Goal: Information Seeking & Learning: Learn about a topic

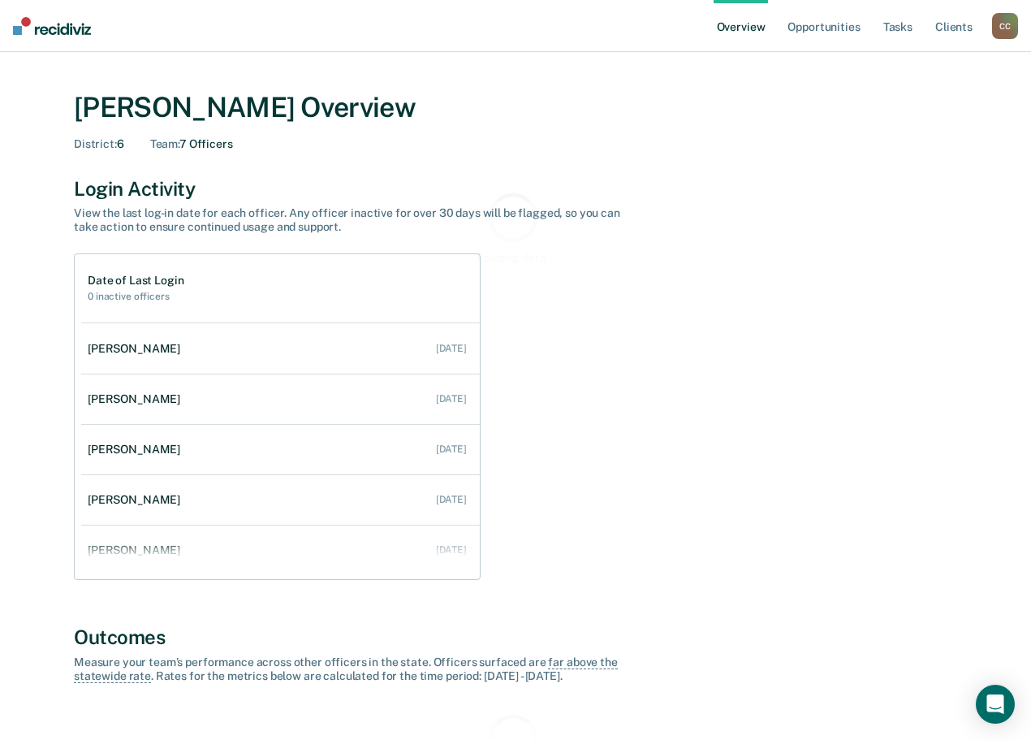
click at [1010, 22] on div "C C" at bounding box center [1005, 26] width 26 height 26
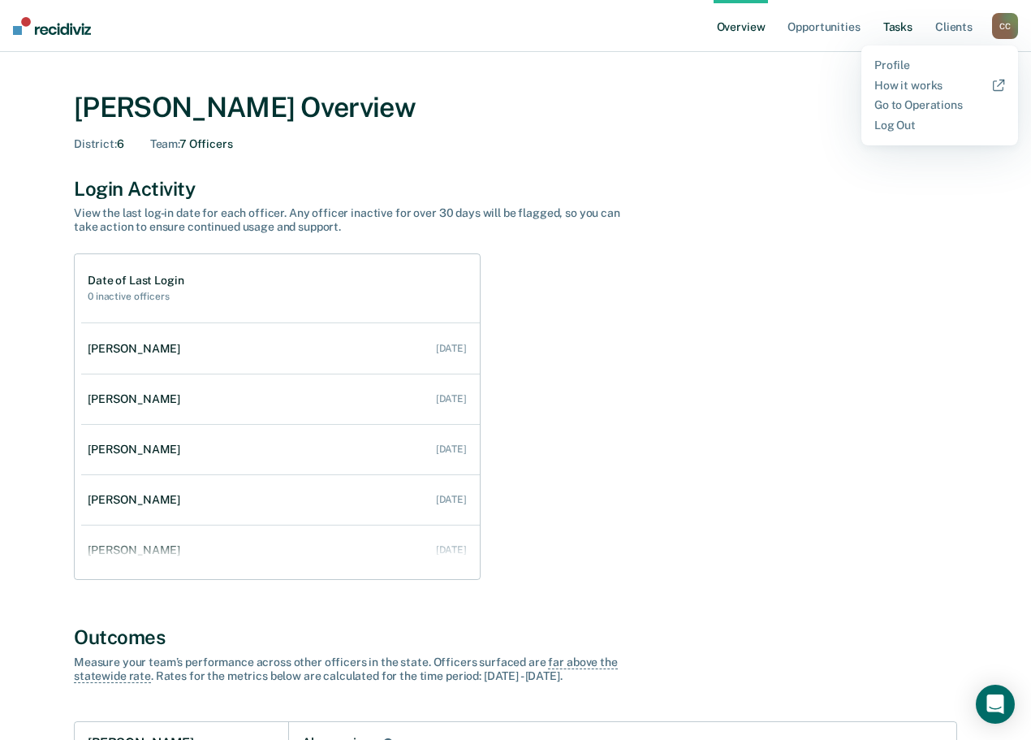
click at [909, 29] on link "Tasks" at bounding box center [898, 26] width 36 height 52
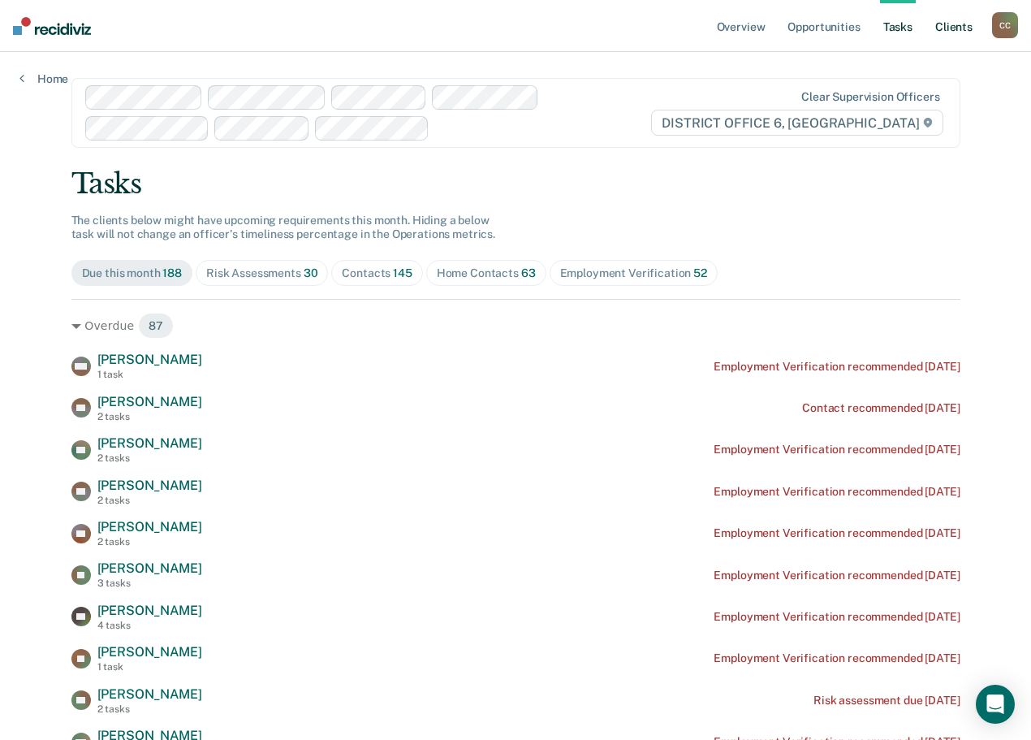
click at [956, 29] on link "Client s" at bounding box center [954, 26] width 44 height 52
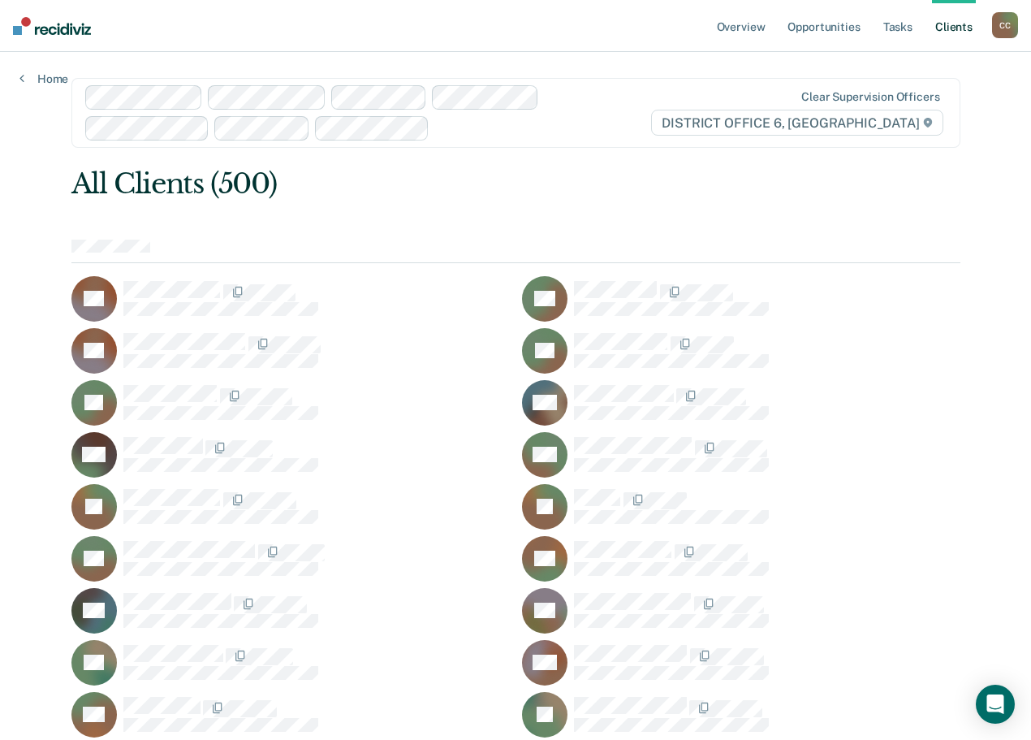
click at [1006, 27] on div "C C" at bounding box center [1005, 25] width 26 height 26
click at [888, 23] on link "Tasks" at bounding box center [898, 26] width 36 height 52
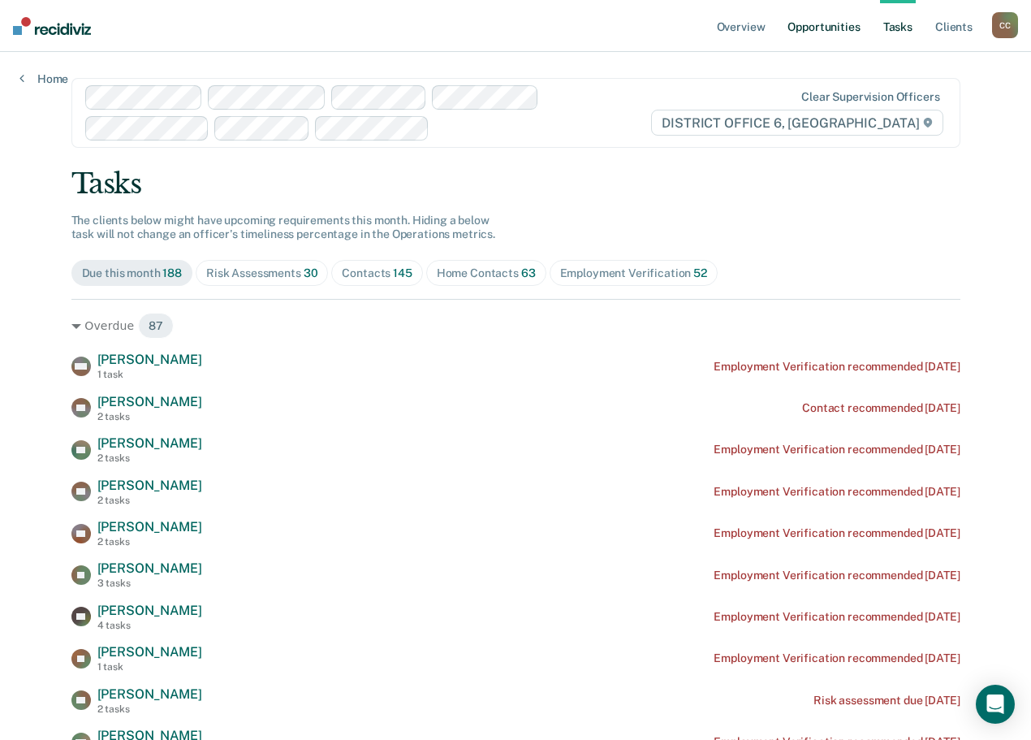
click at [840, 32] on link "Opportunities" at bounding box center [823, 26] width 79 height 52
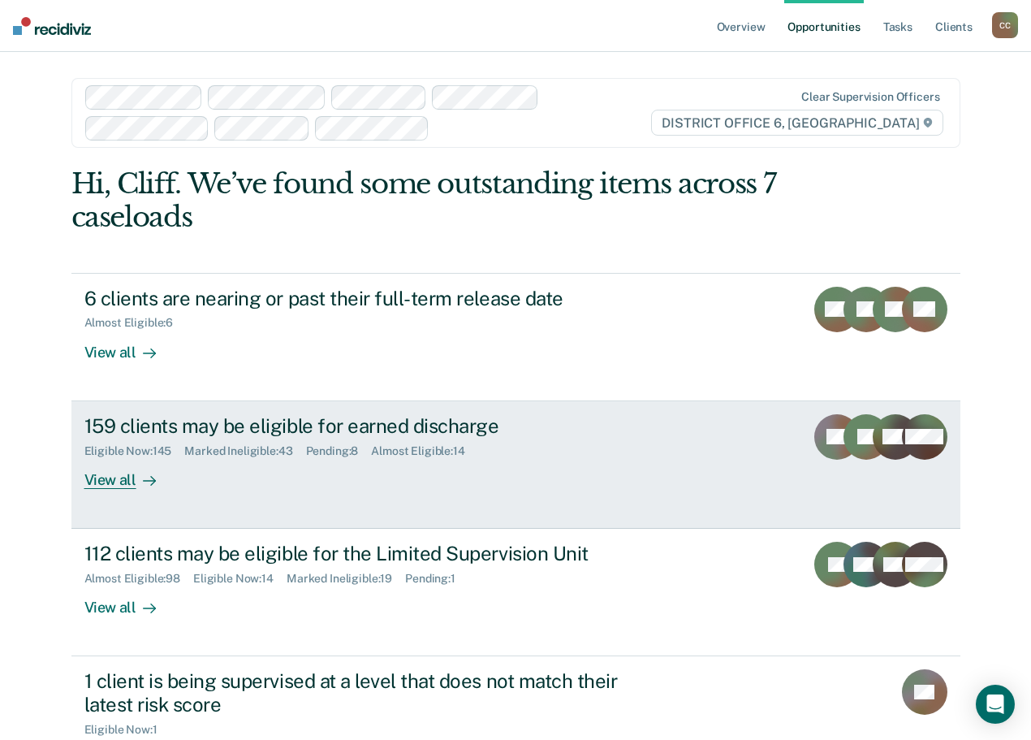
click at [284, 417] on div "159 clients may be eligible for earned discharge" at bounding box center [369, 426] width 570 height 24
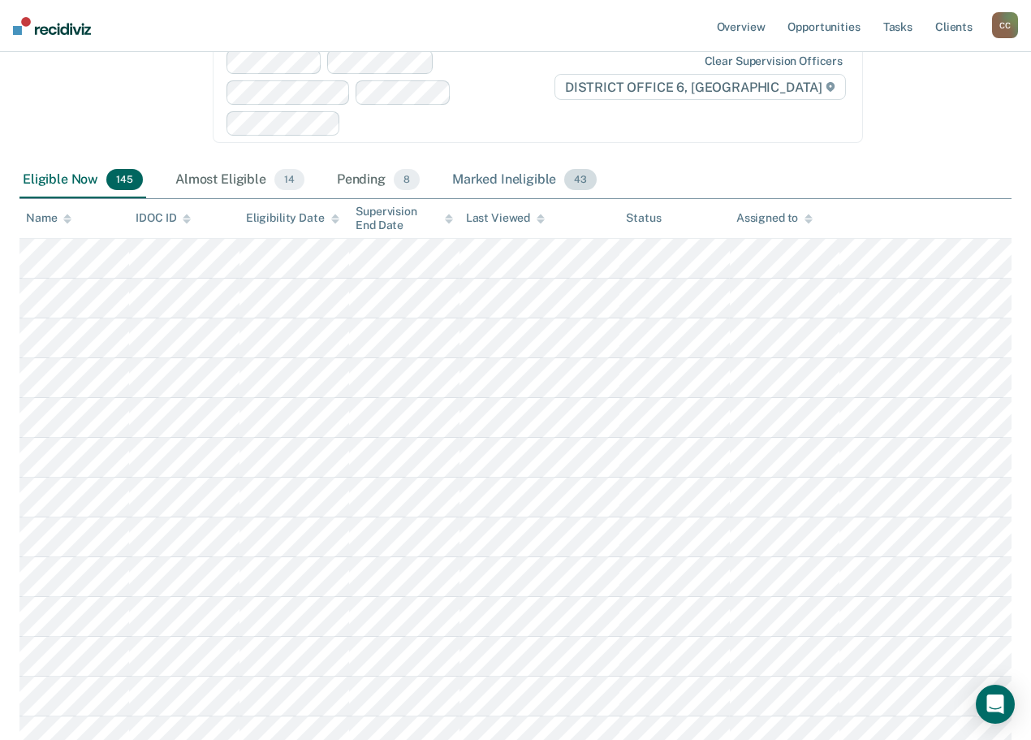
scroll to position [162, 0]
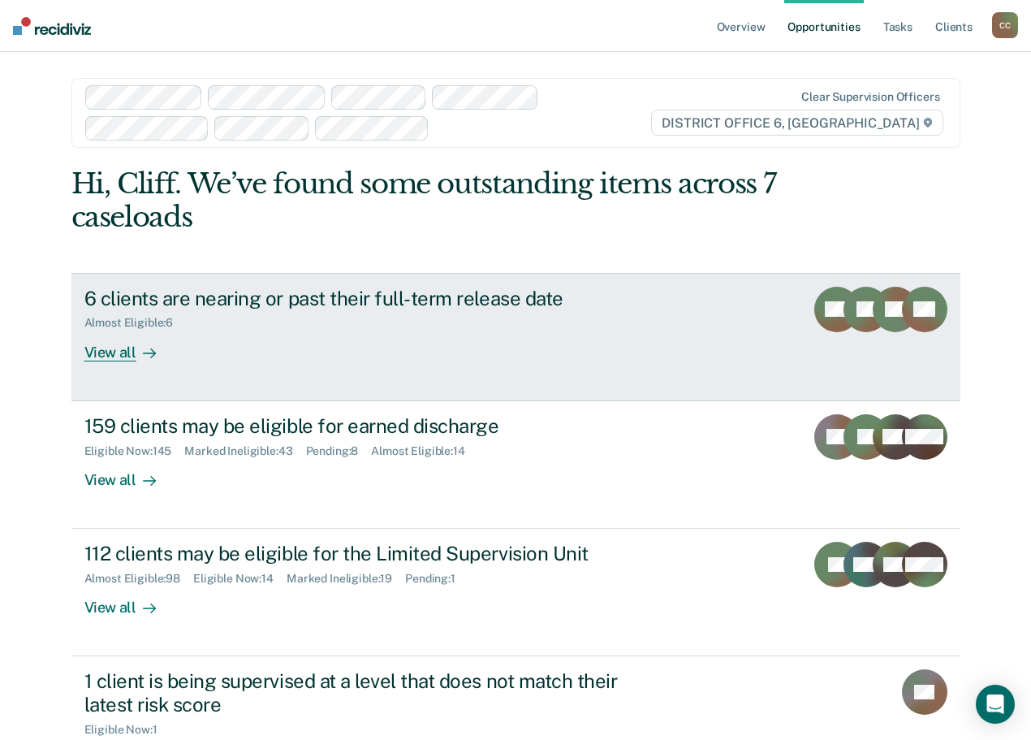
click at [227, 294] on div "6 clients are nearing or past their full-term release date" at bounding box center [369, 299] width 570 height 24
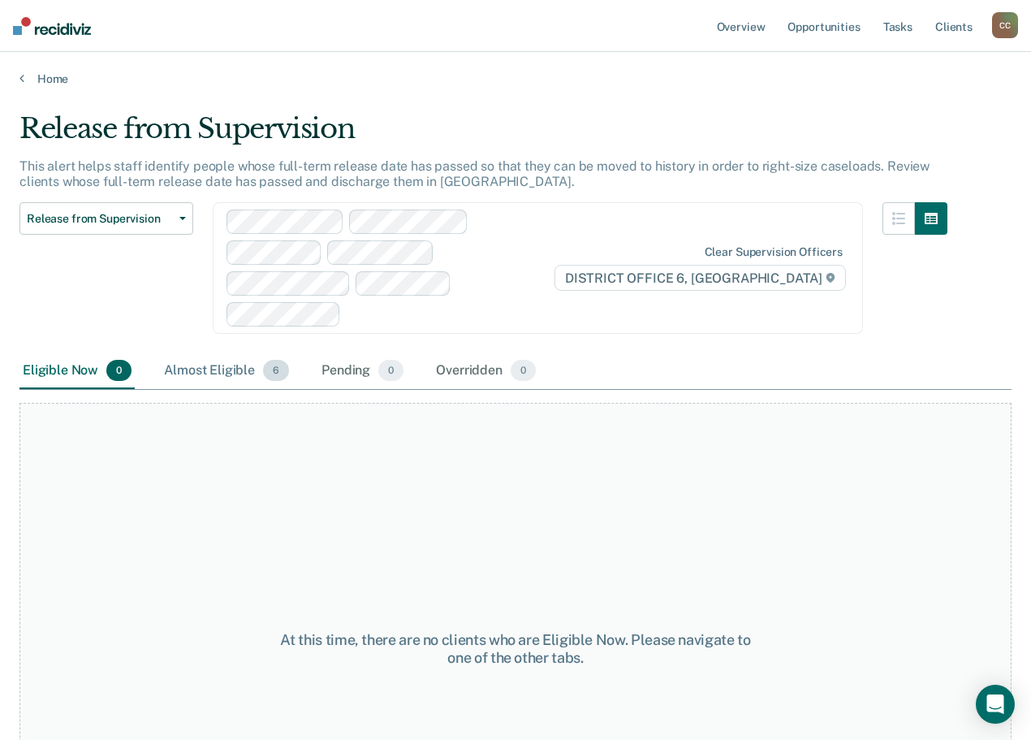
click at [251, 366] on div "Almost Eligible 6" at bounding box center [227, 371] width 132 height 36
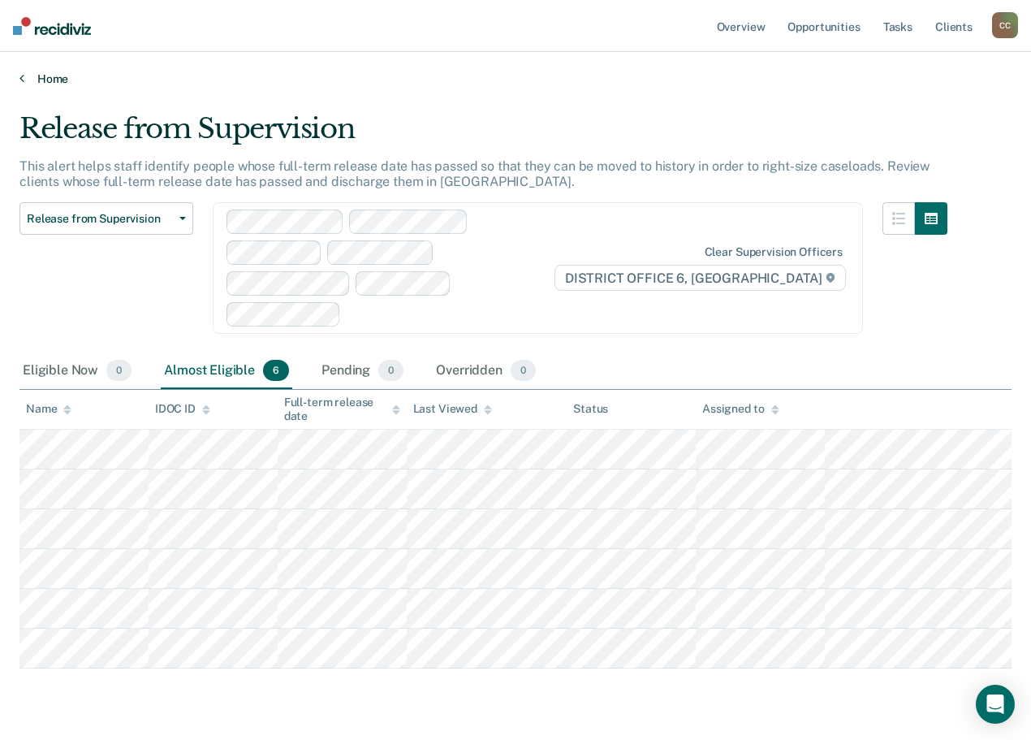
click at [24, 77] on link "Home" at bounding box center [515, 78] width 992 height 15
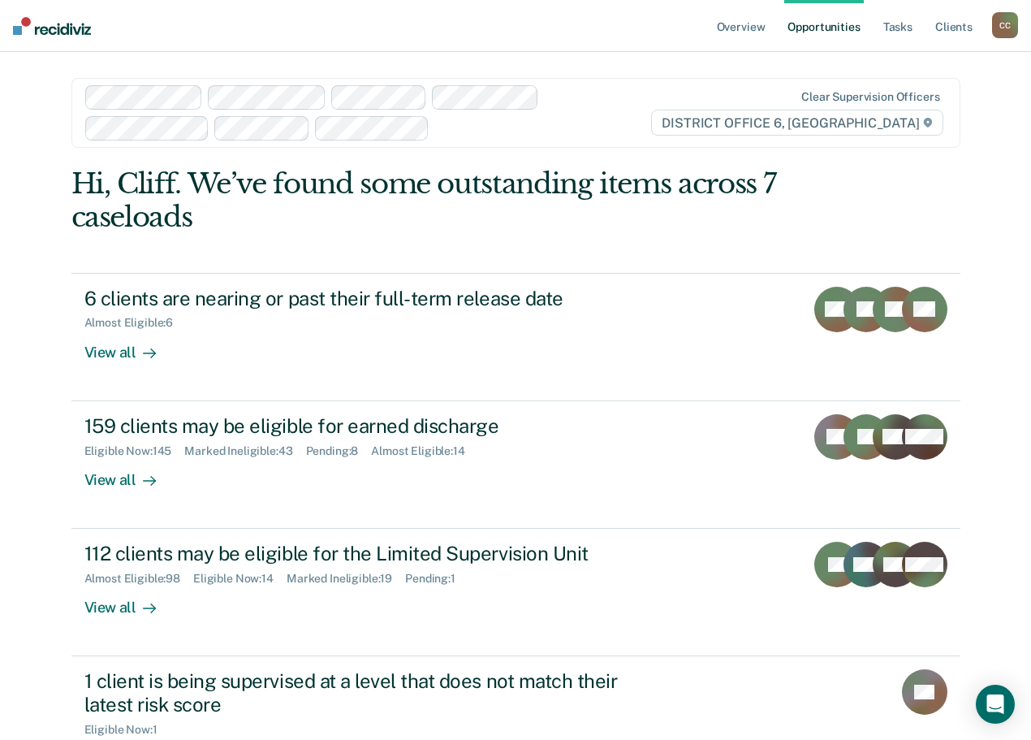
click at [993, 25] on div "C C" at bounding box center [1005, 25] width 26 height 26
click at [928, 106] on link "Go to Operations" at bounding box center [939, 107] width 131 height 14
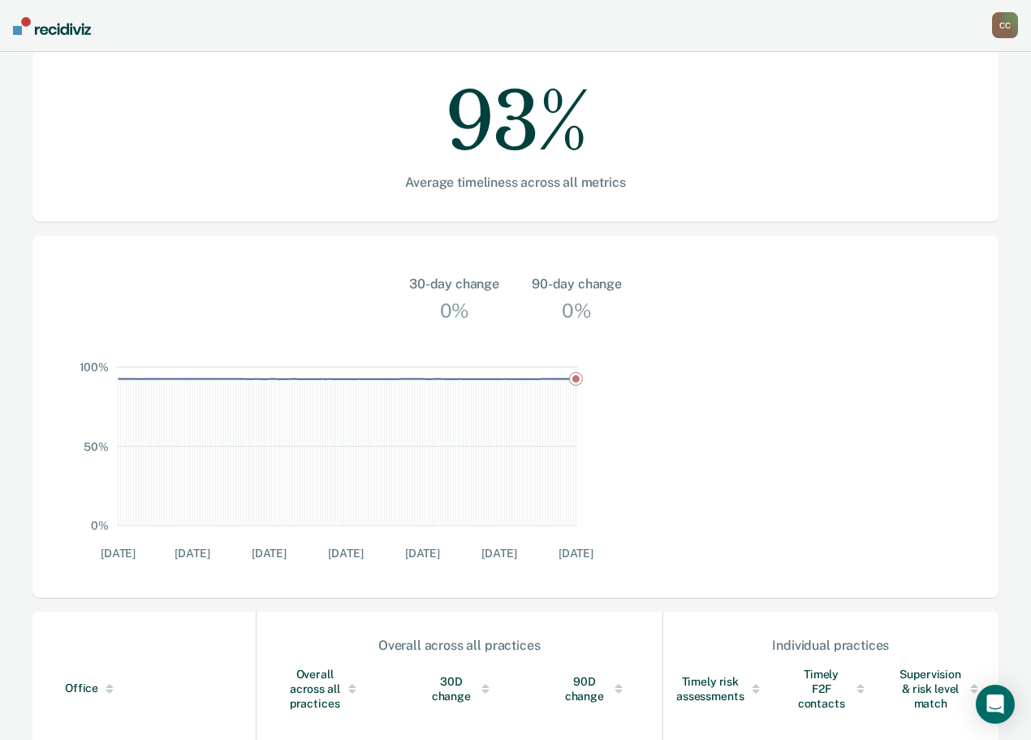
scroll to position [325, 0]
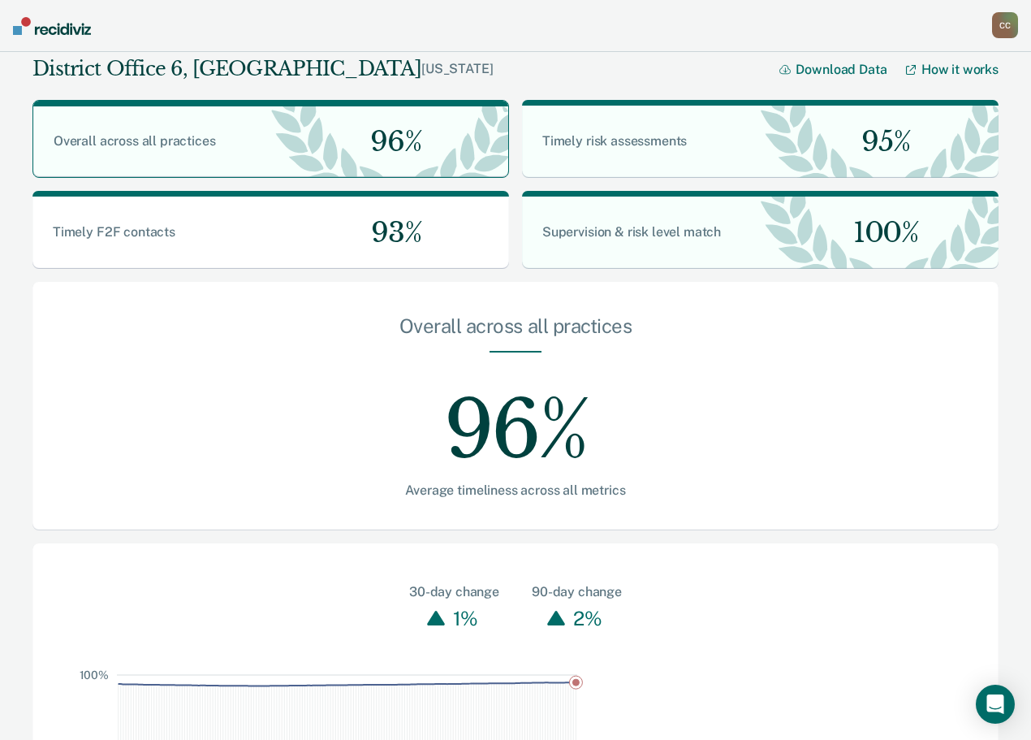
click at [993, 30] on div "C C" at bounding box center [1005, 25] width 26 height 26
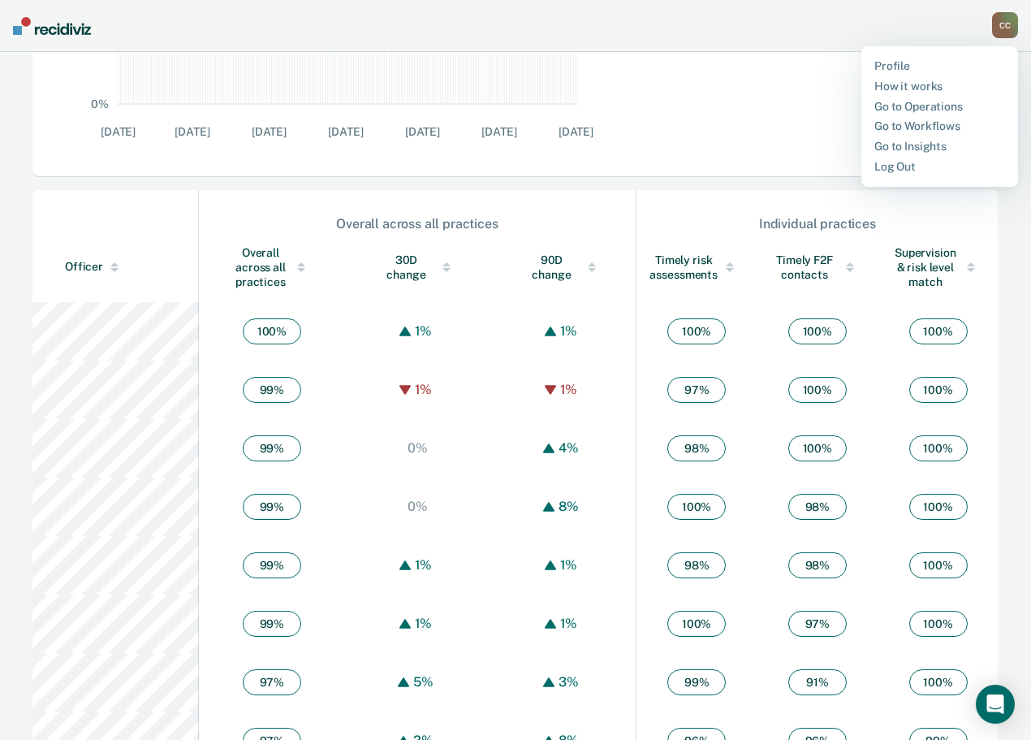
scroll to position [731, 0]
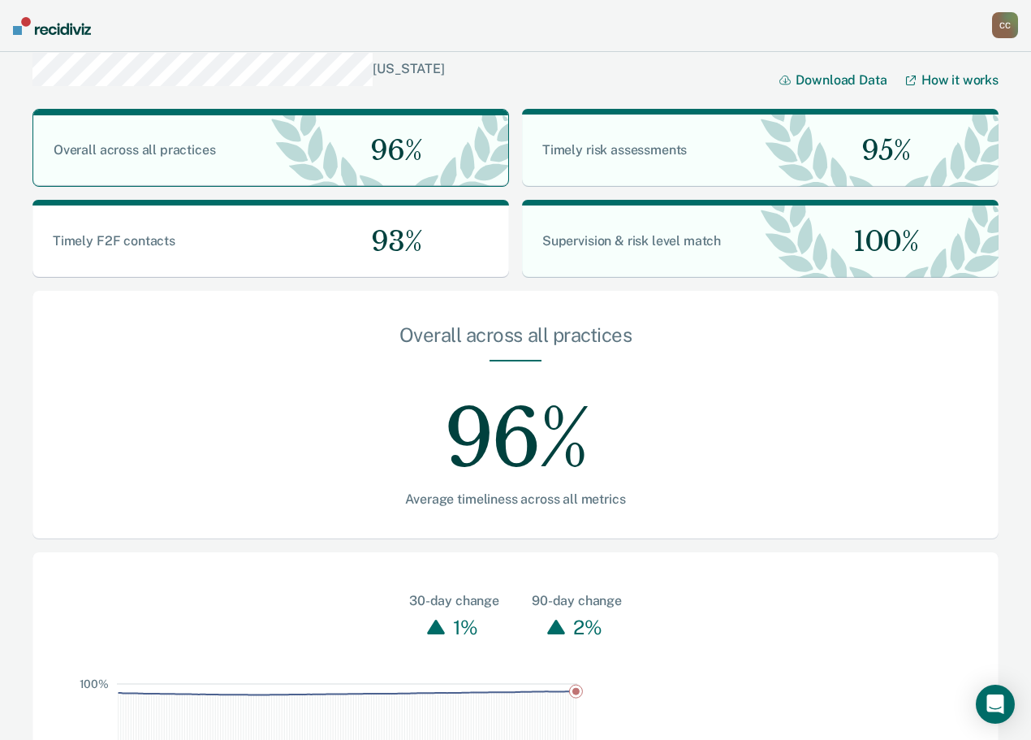
click at [1012, 28] on div "C C" at bounding box center [1005, 25] width 26 height 26
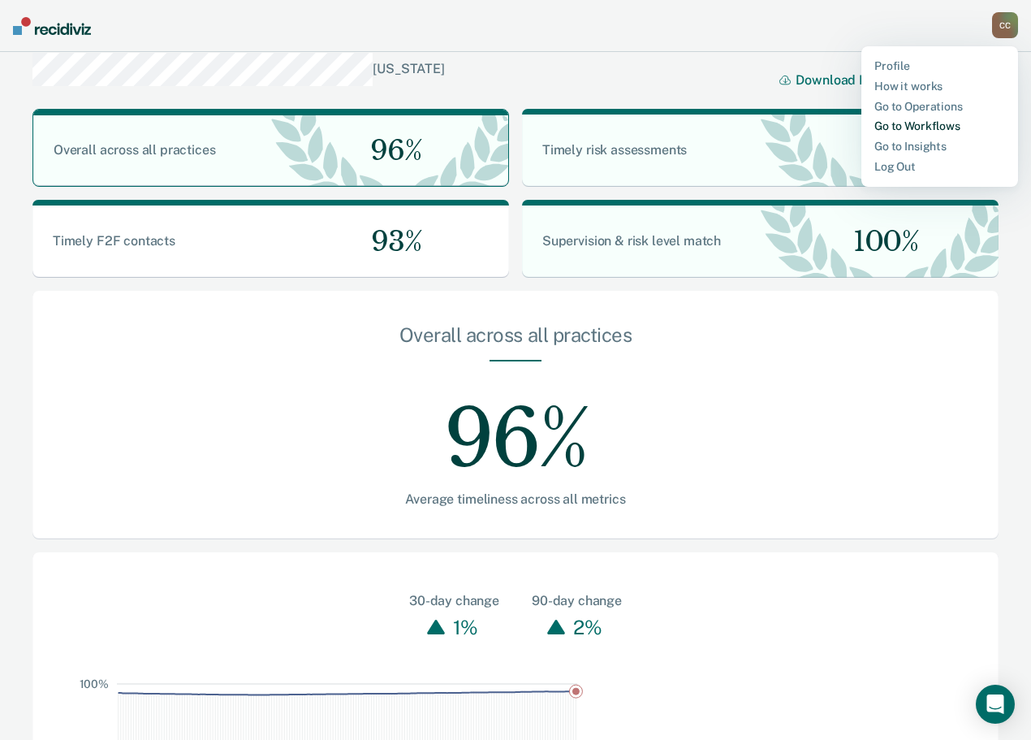
click at [904, 124] on link "Go to Workflows" at bounding box center [939, 126] width 131 height 14
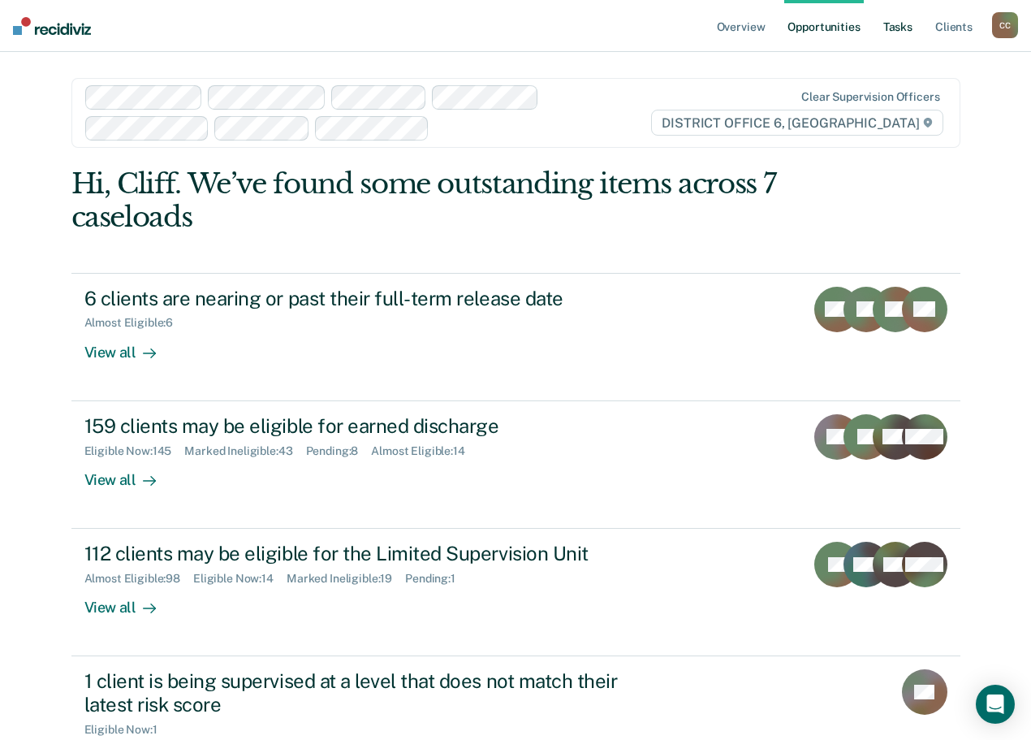
drag, startPoint x: 875, startPoint y: 24, endPoint x: 885, endPoint y: 28, distance: 10.6
click at [880, 27] on ul "Overview Opportunities Tasks Client s" at bounding box center [853, 26] width 278 height 52
click at [897, 31] on link "Tasks" at bounding box center [898, 26] width 36 height 52
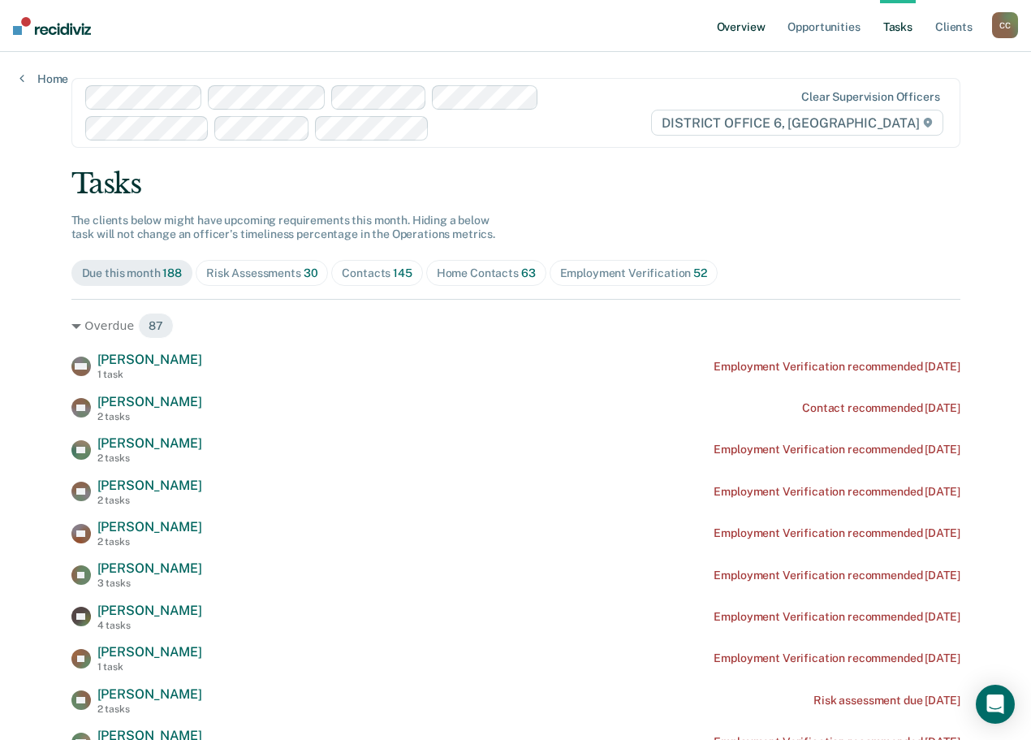
click at [753, 27] on link "Overview" at bounding box center [741, 26] width 55 height 52
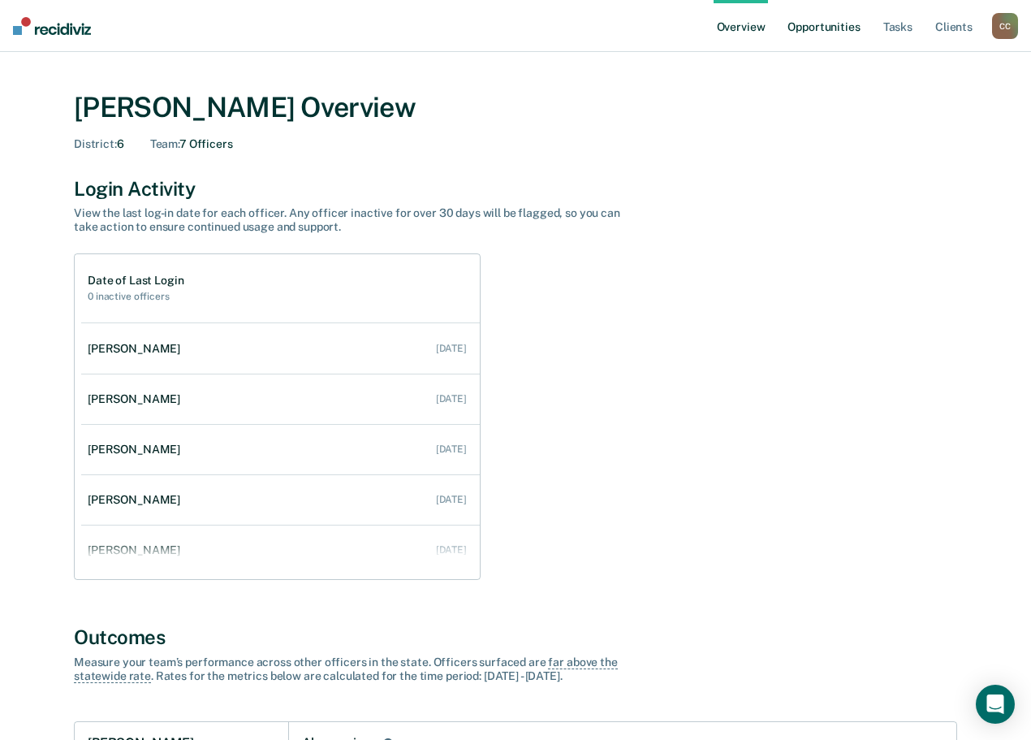
click at [830, 24] on link "Opportunities" at bounding box center [823, 26] width 79 height 52
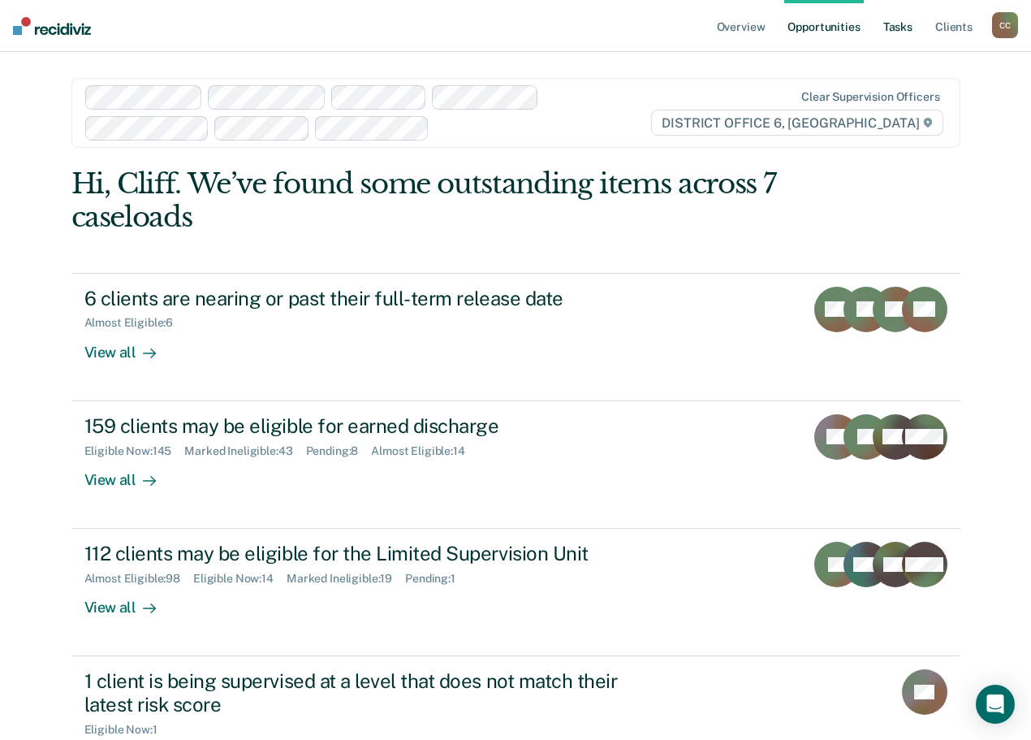
click at [913, 29] on link "Tasks" at bounding box center [898, 26] width 36 height 52
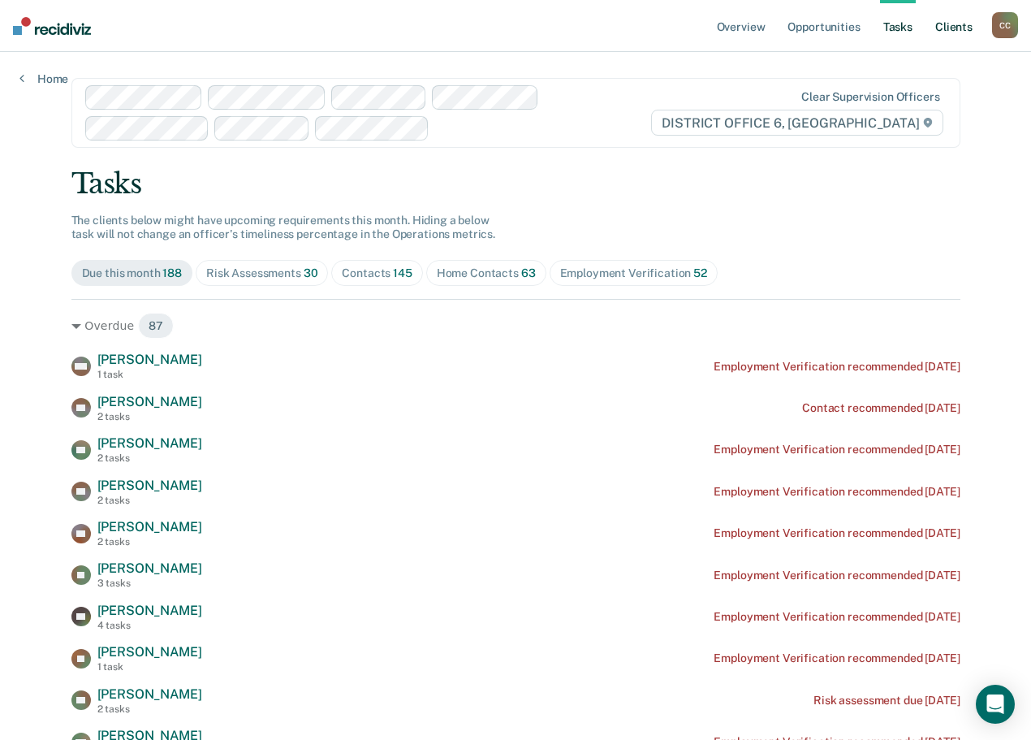
click at [964, 29] on link "Client s" at bounding box center [954, 26] width 44 height 52
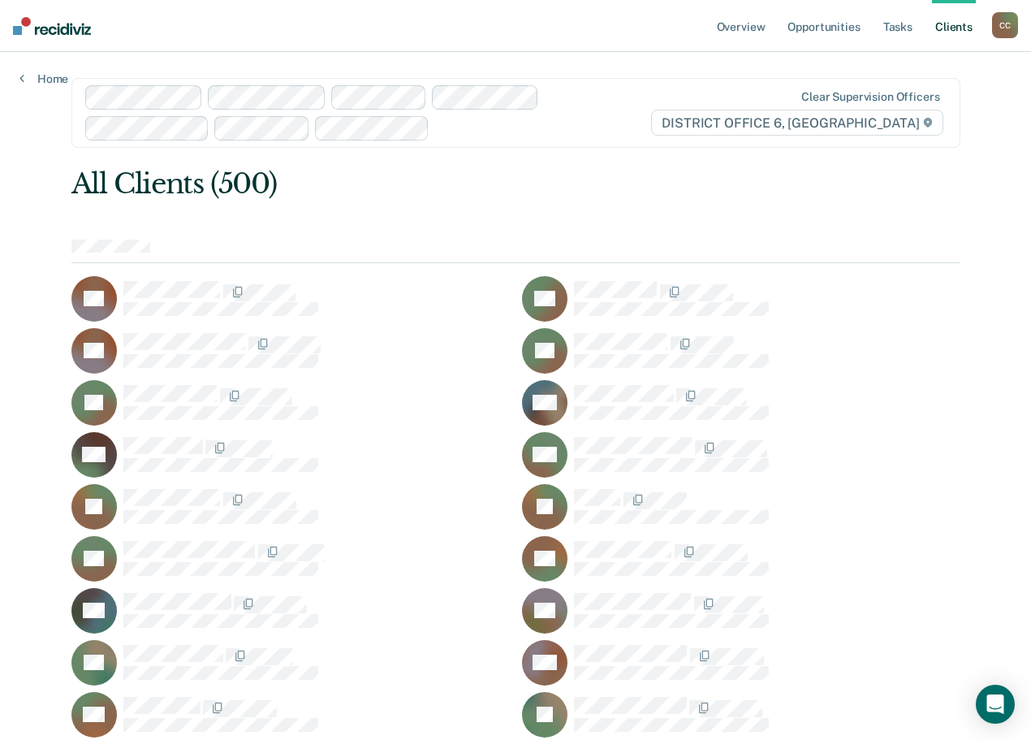
click at [1005, 32] on div "C C" at bounding box center [1005, 25] width 26 height 26
click at [883, 65] on link "Profile" at bounding box center [939, 66] width 131 height 14
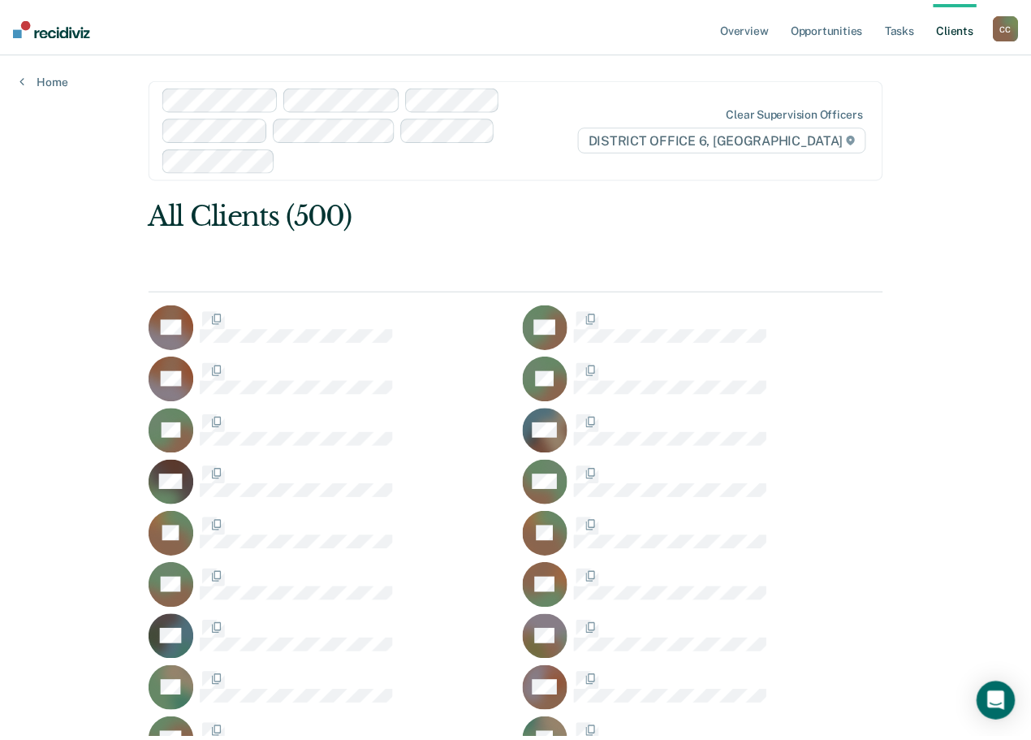
scroll to position [731, 0]
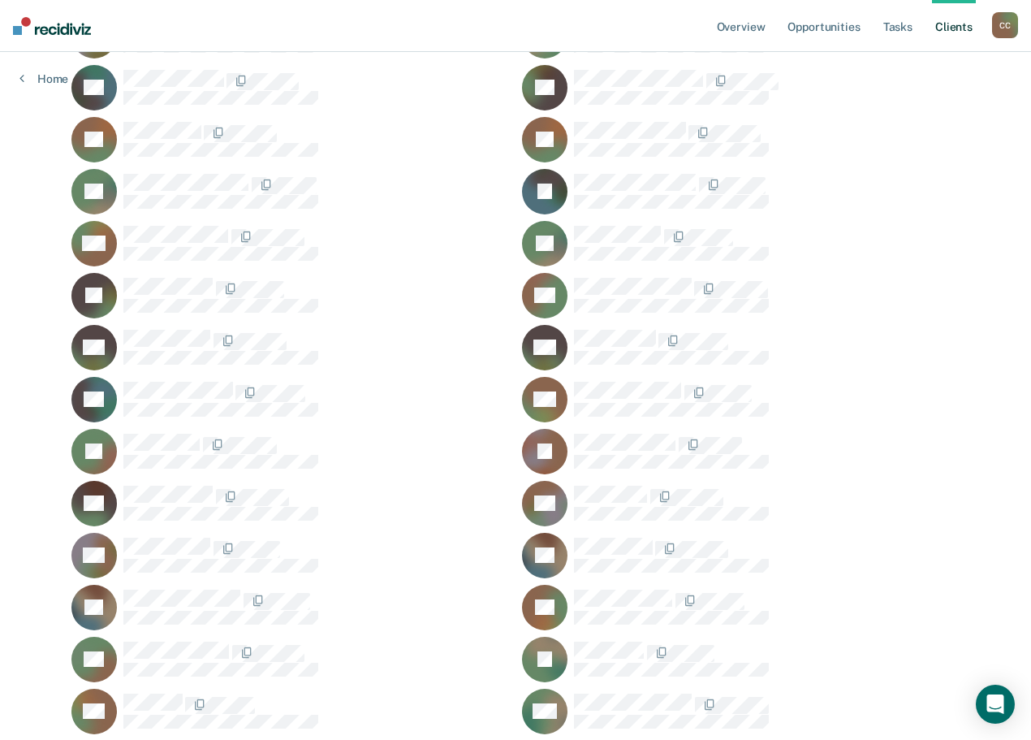
click at [1007, 26] on div "C C" at bounding box center [1005, 25] width 26 height 26
click at [923, 107] on link "Go to Operations" at bounding box center [939, 107] width 131 height 14
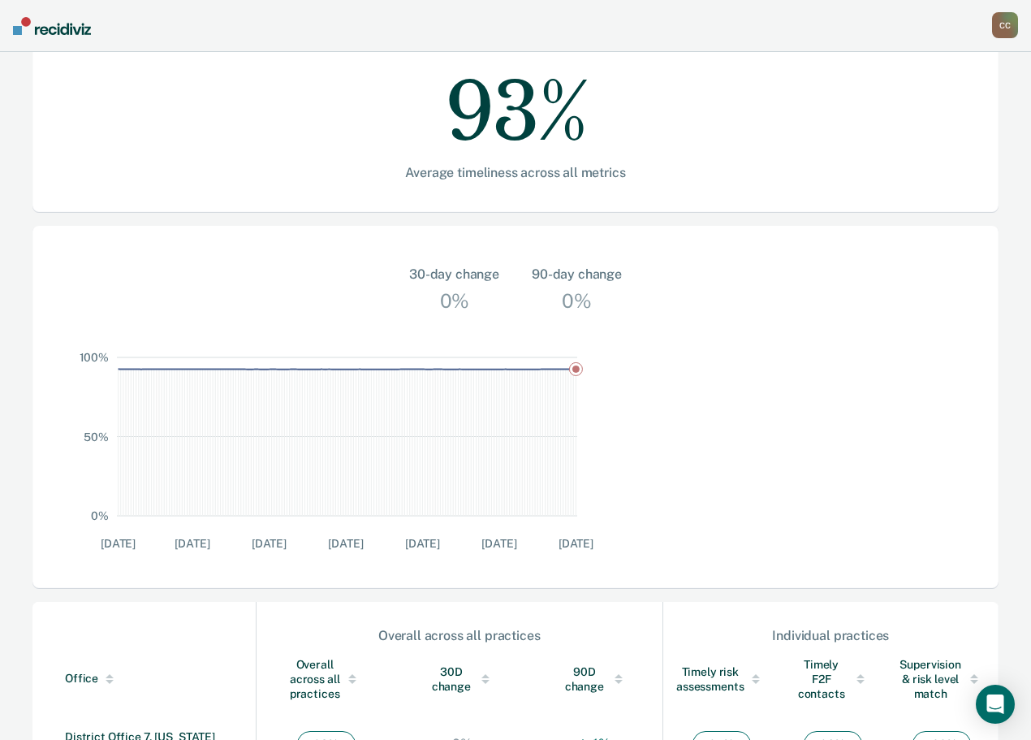
scroll to position [325, 0]
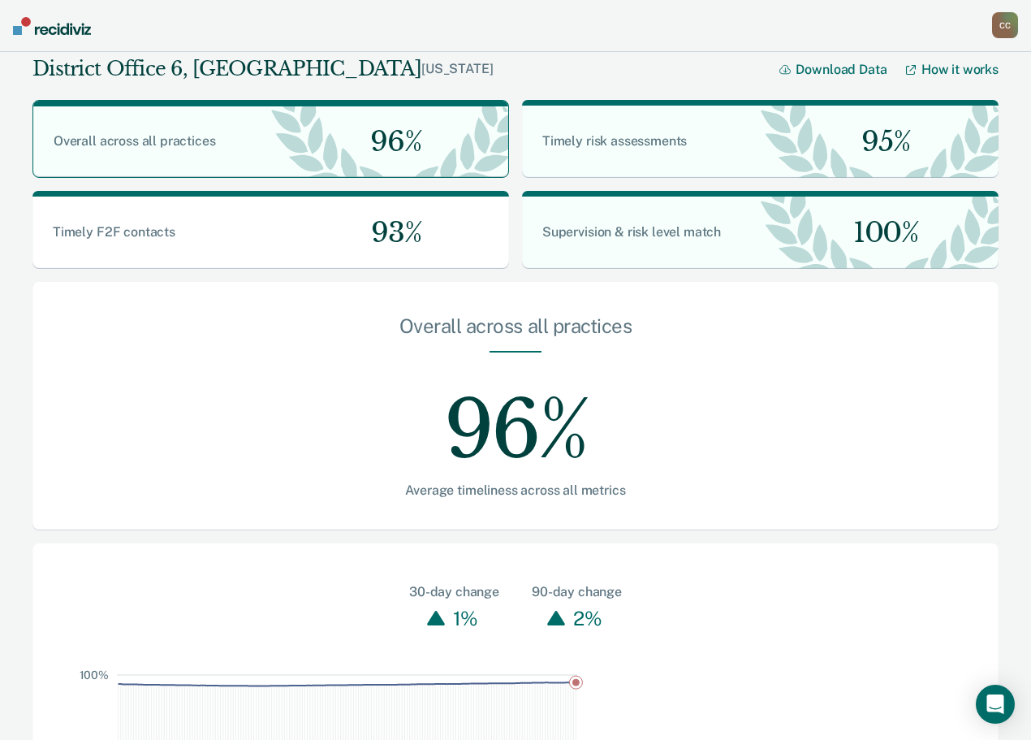
click at [997, 25] on div "C C" at bounding box center [1005, 25] width 26 height 26
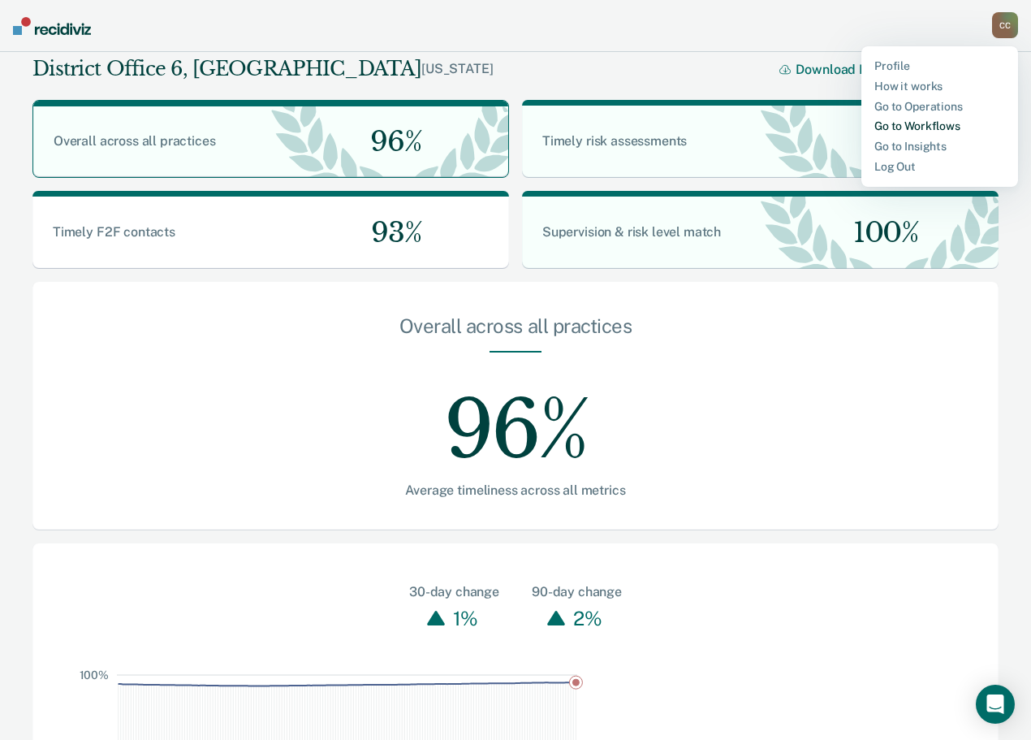
click at [911, 121] on link "Go to Workflows" at bounding box center [939, 126] width 131 height 14
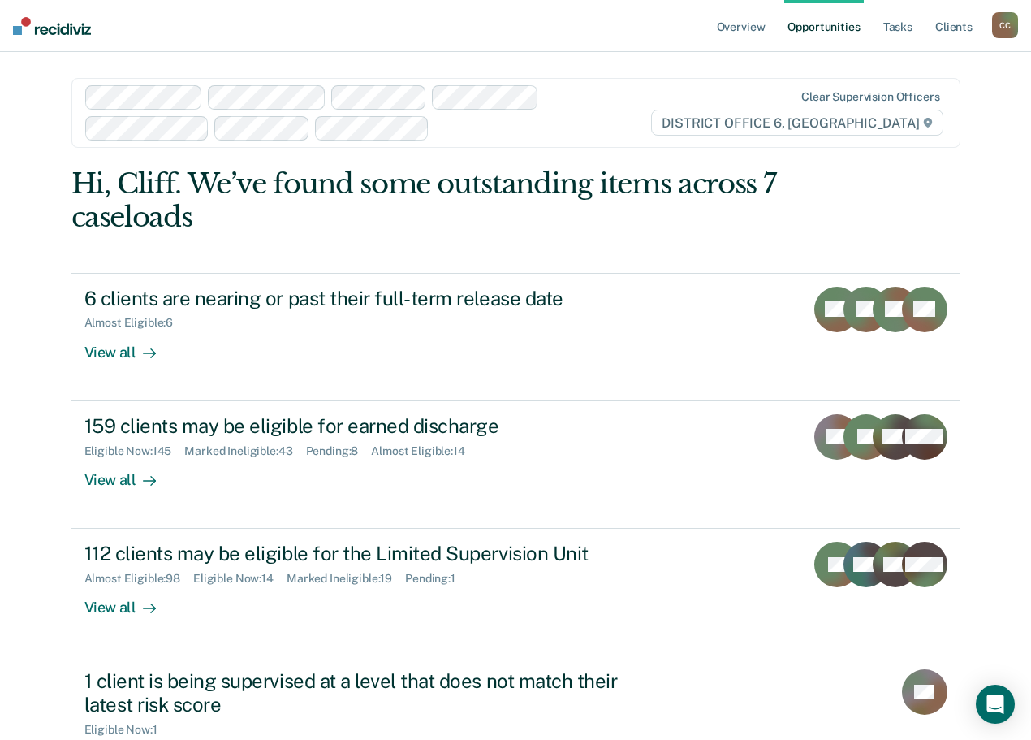
click at [1003, 23] on div "C C" at bounding box center [1005, 25] width 26 height 26
click at [896, 86] on link "How it works" at bounding box center [939, 87] width 131 height 14
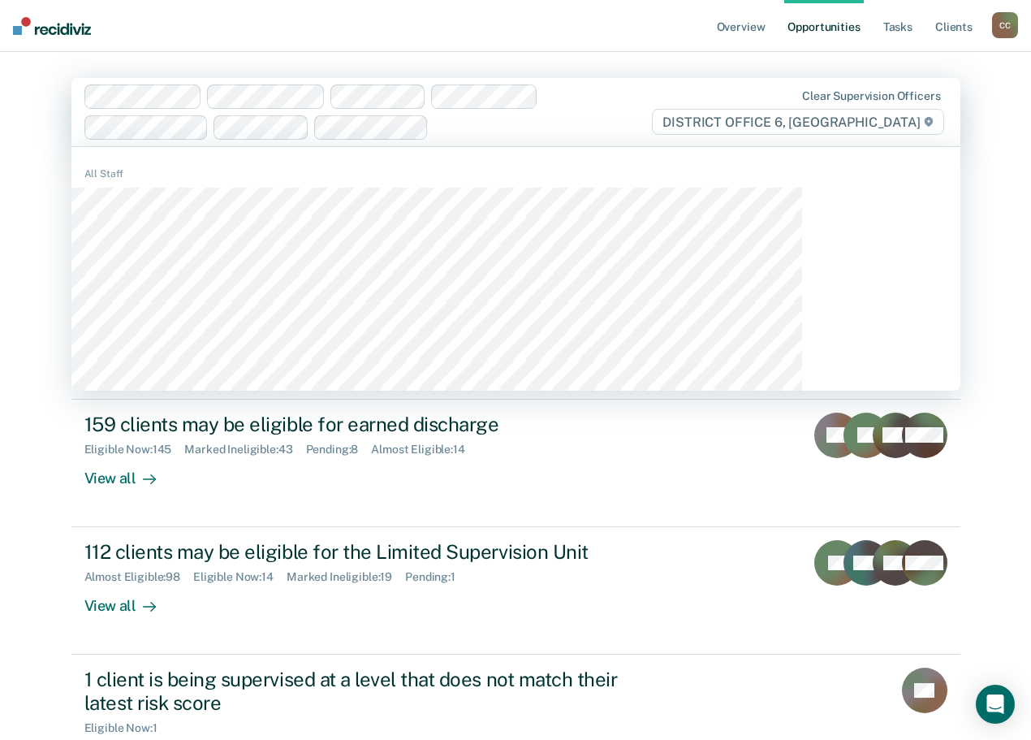
click at [766, 116] on span "DISTRICT OFFICE 6, [GEOGRAPHIC_DATA]" at bounding box center [797, 122] width 291 height 26
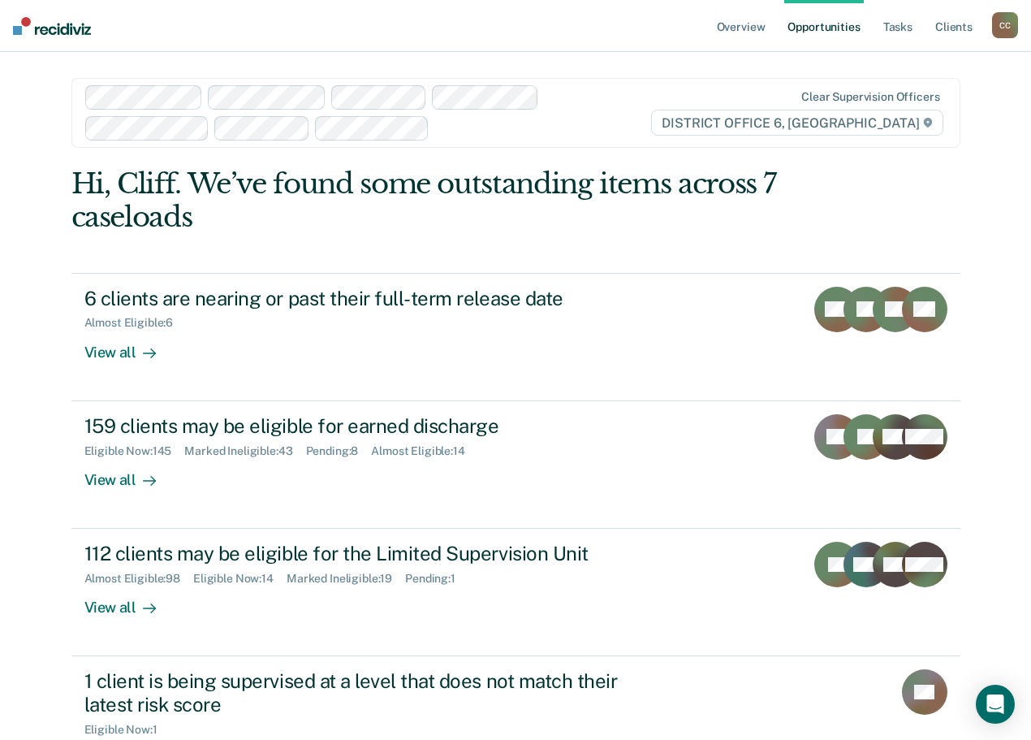
click at [947, 98] on div "Overview Opportunities Tasks Client s [PERSON_NAME] Profile How it works Go to …" at bounding box center [515, 499] width 1031 height 999
click at [732, 15] on link "Overview" at bounding box center [741, 26] width 55 height 52
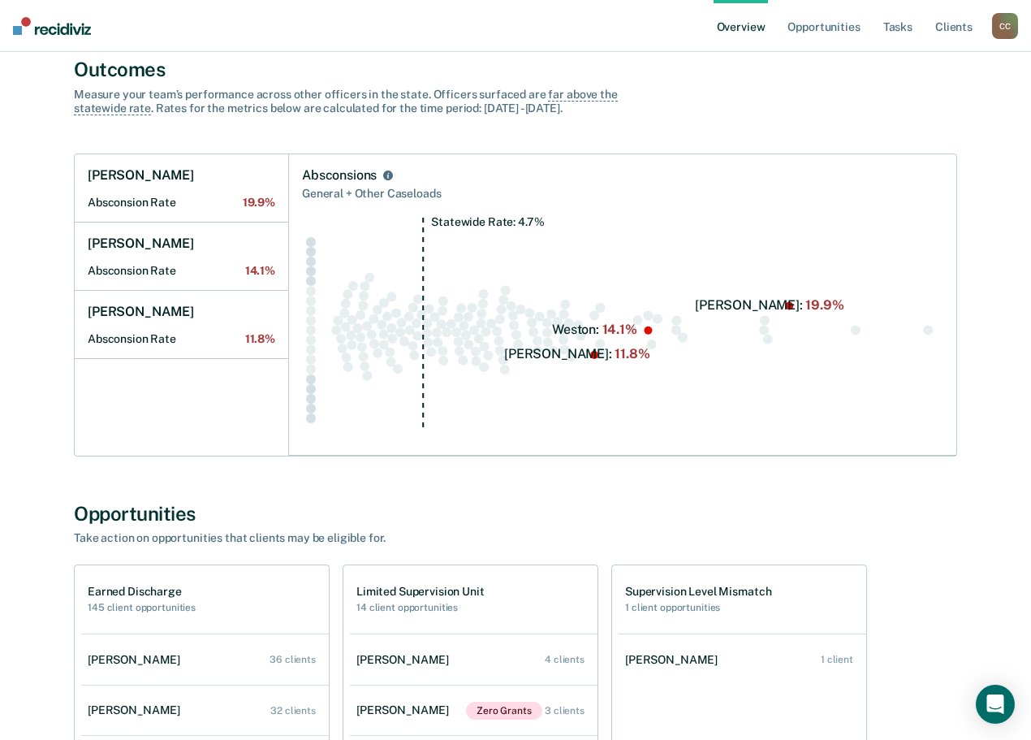
scroll to position [568, 0]
click at [784, 192] on div "General + Other Caseloads" at bounding box center [622, 193] width 641 height 20
click at [875, 425] on icon "Statewide Rate: 4.7%" at bounding box center [622, 328] width 641 height 225
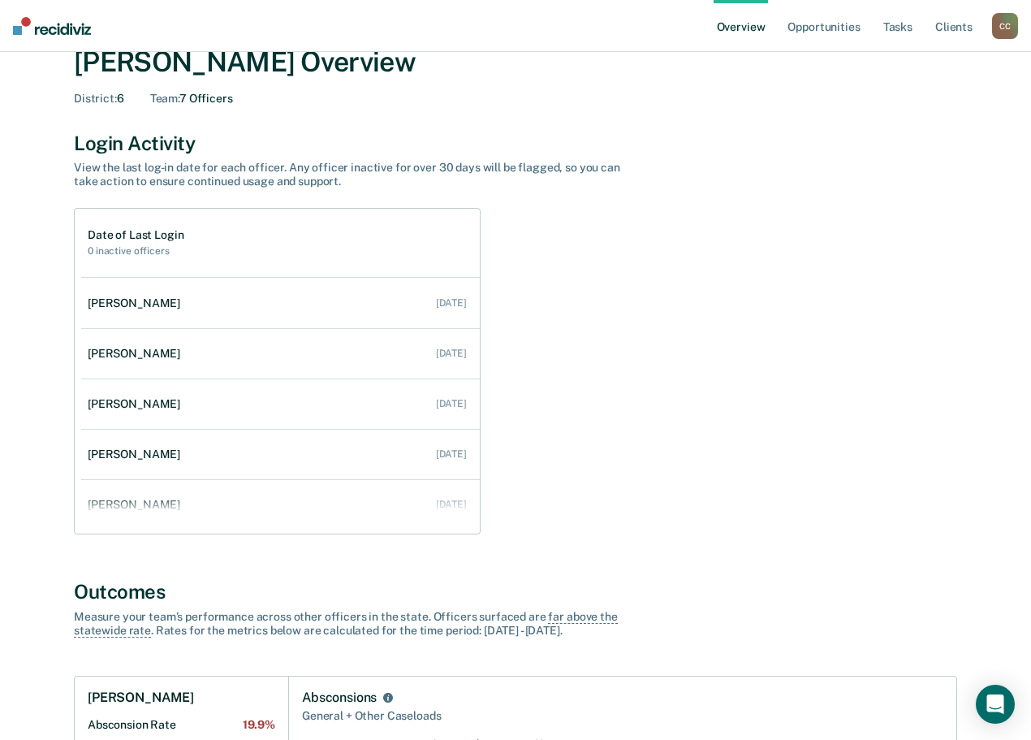
scroll to position [0, 0]
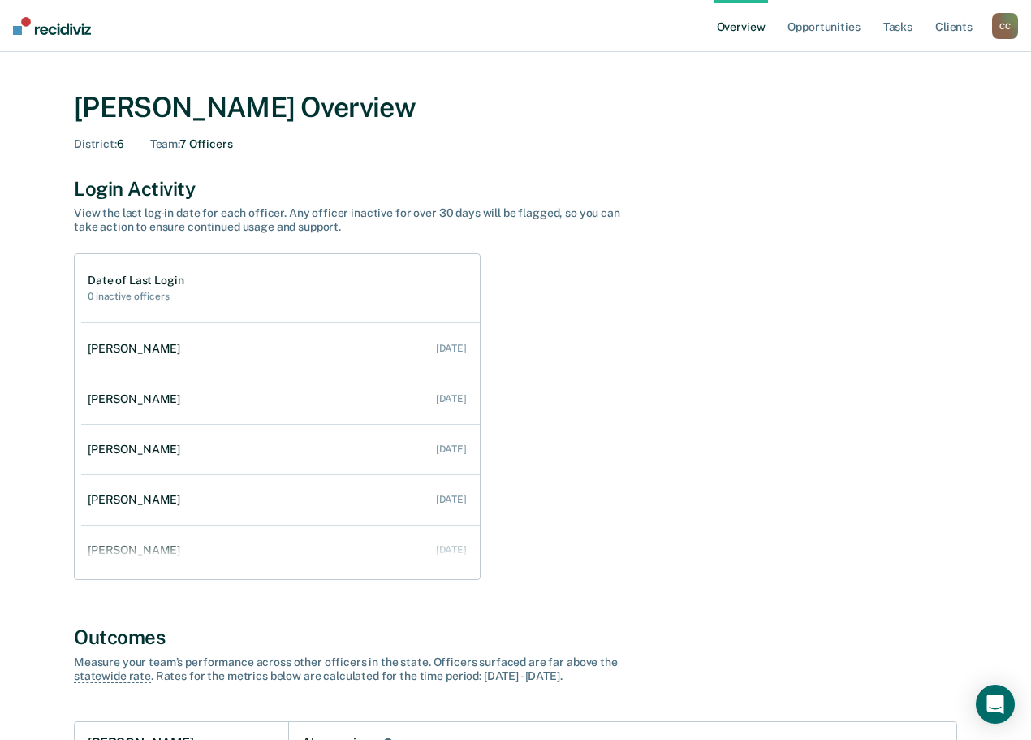
click at [999, 27] on div "C C" at bounding box center [1005, 26] width 26 height 26
click at [925, 107] on link "Go to Operations" at bounding box center [939, 105] width 131 height 14
click at [1007, 30] on div "C C" at bounding box center [1005, 26] width 26 height 26
click at [917, 101] on link "Go to Operations" at bounding box center [939, 105] width 131 height 14
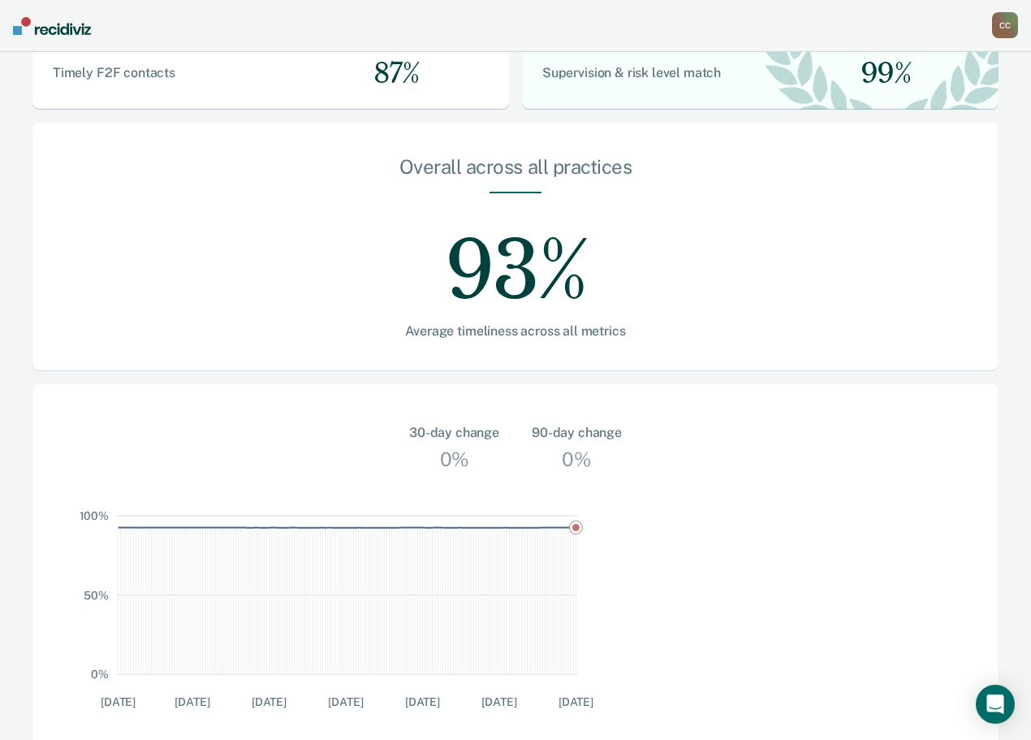
scroll to position [412, 0]
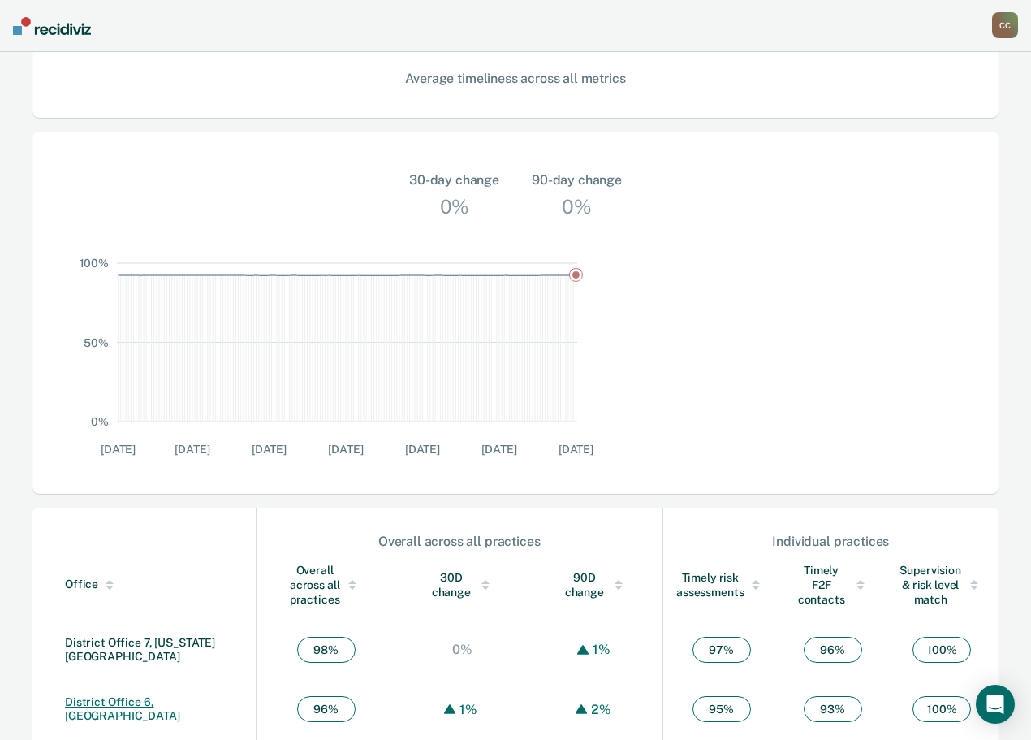
click at [142, 695] on link "District Office 6, [GEOGRAPHIC_DATA]" at bounding box center [122, 708] width 115 height 27
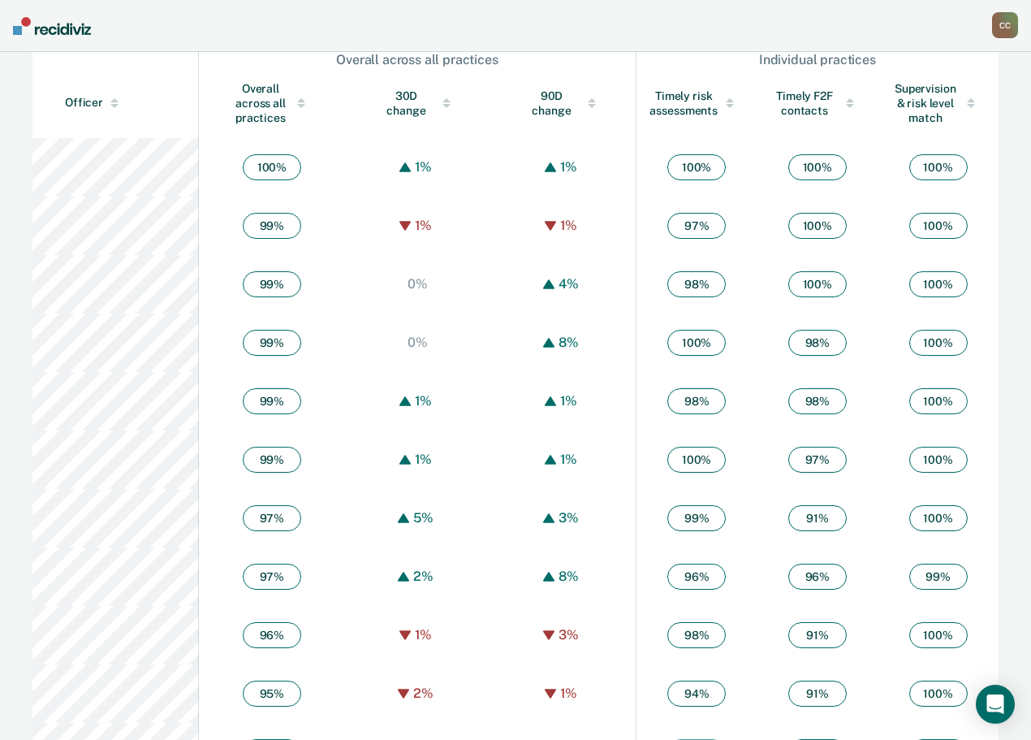
scroll to position [974, 0]
